Goal: Find specific page/section: Find specific page/section

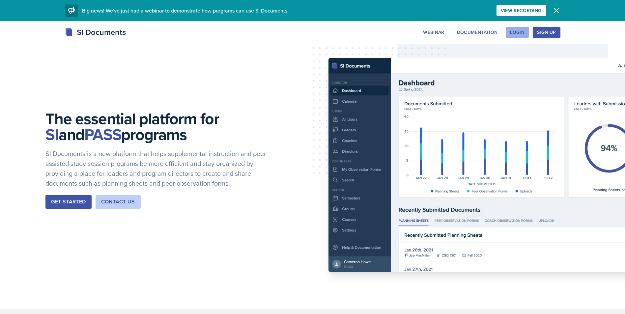
click at [519, 34] on div "Login" at bounding box center [517, 32] width 15 height 5
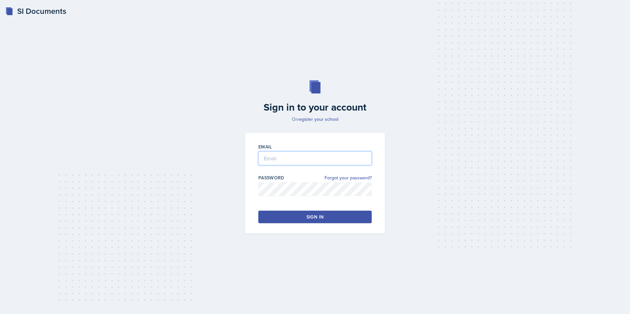
click at [275, 155] on input "email" at bounding box center [314, 159] width 113 height 14
type input "[EMAIL_ADDRESS][DOMAIN_NAME]"
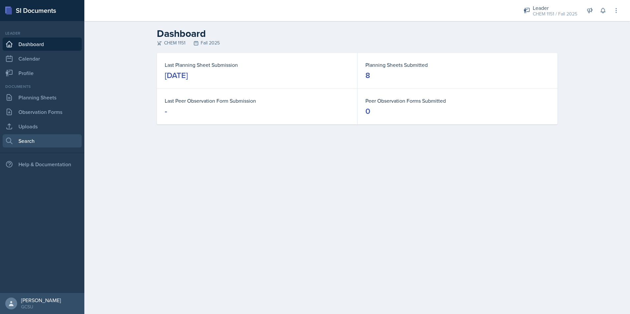
drag, startPoint x: 34, startPoint y: 141, endPoint x: 53, endPoint y: 141, distance: 19.5
click at [34, 141] on link "Search" at bounding box center [42, 140] width 79 height 13
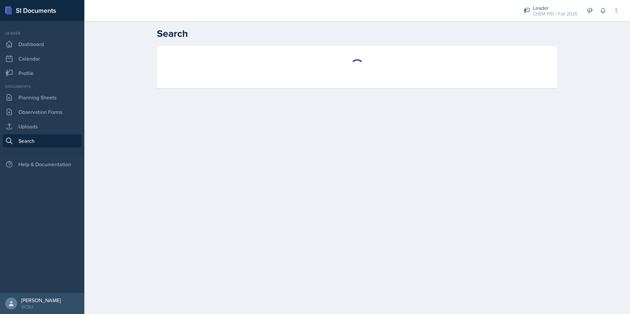
select select "all"
select select "1"
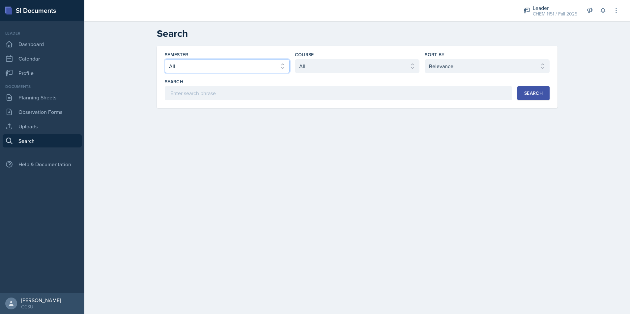
drag, startPoint x: 271, startPoint y: 66, endPoint x: 270, endPoint y: 72, distance: 5.7
click at [271, 66] on select "Select semester All Fall 2025 Spring 2025 Fall 2024 Spring 2024 Fall 2023 Sprin…" at bounding box center [227, 66] width 125 height 14
select select "986fdc3e-2246-4ffd-9cb8-78666de4ebed"
click at [165, 59] on select "Select semester All Fall 2025 Spring 2025 Fall 2024 Spring 2024 Fall 2023 Sprin…" at bounding box center [227, 66] width 125 height 14
drag, startPoint x: 337, startPoint y: 71, endPoint x: 341, endPoint y: 71, distance: 4.0
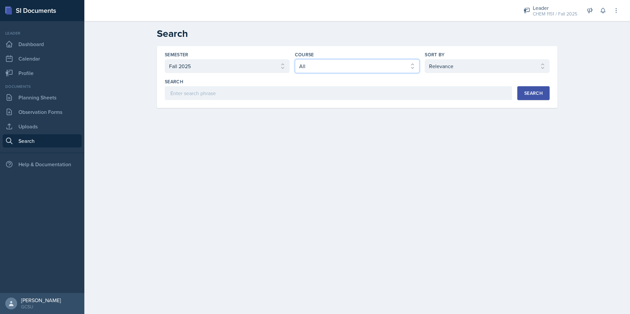
click at [337, 71] on select "Select course All ACCT 3101 ACCT 3102 ASTR 1000 BIOL 1100 BIOL 1107 BIOL 1108 B…" at bounding box center [357, 66] width 125 height 14
select select "6c2ef7cf-c78c-4988-858d-cab6c64a7a66"
click at [295, 59] on select "Select course All ACCT 3101 ACCT 3102 ASTR 1000 BIOL 1100 BIOL 1107 BIOL 1108 B…" at bounding box center [357, 66] width 125 height 14
click at [529, 91] on div "Search" at bounding box center [533, 93] width 18 height 5
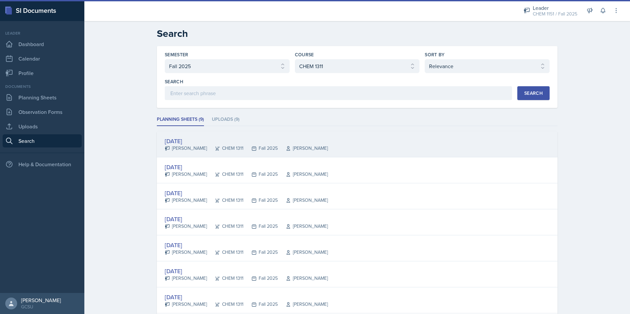
click at [198, 152] on div "[DATE] [PERSON_NAME] CHEM 1311 Fall 2025 [PERSON_NAME]" at bounding box center [357, 145] width 401 height 26
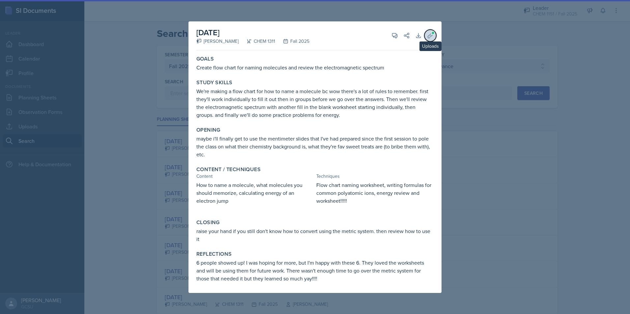
click at [428, 33] on icon at bounding box center [430, 35] width 7 height 7
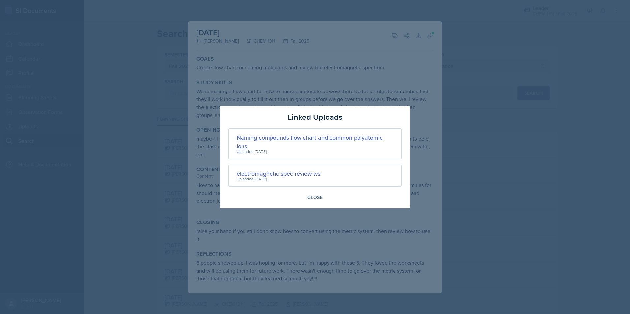
click at [316, 135] on div "Naming compounds flow chart and common polyatomic ions" at bounding box center [315, 142] width 157 height 18
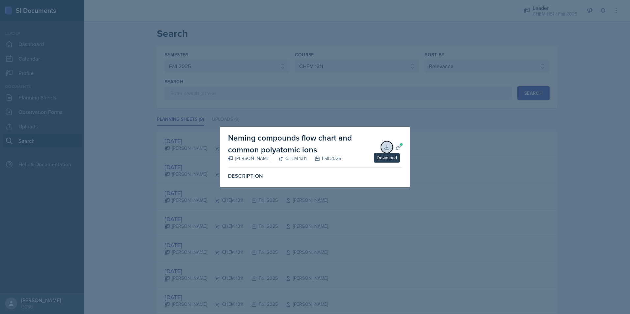
click at [385, 147] on icon at bounding box center [387, 147] width 7 height 7
